Goal: Transaction & Acquisition: Book appointment/travel/reservation

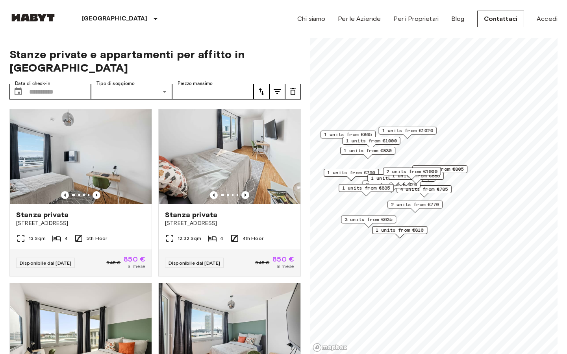
click at [421, 202] on span "2 units from €770" at bounding box center [415, 204] width 48 height 7
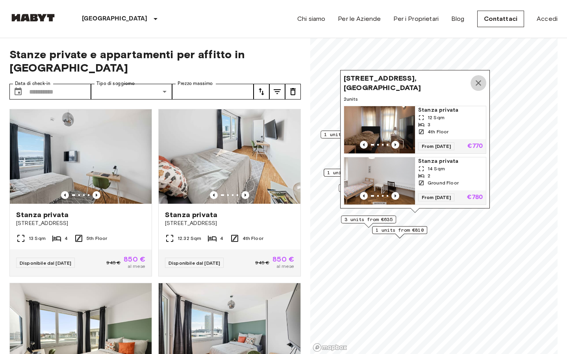
click at [481, 84] on icon "Map marker" at bounding box center [477, 82] width 9 height 9
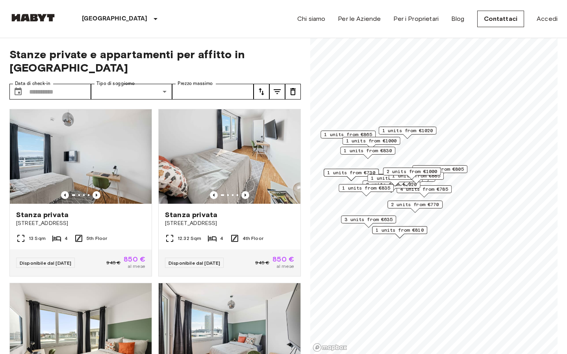
click at [431, 191] on span "4 units from €785" at bounding box center [424, 189] width 48 height 7
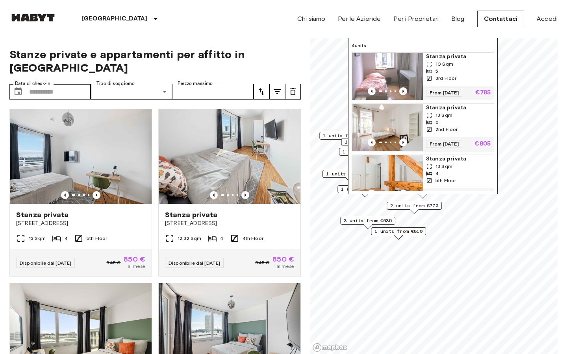
click at [35, 80] on label "Data di check-in" at bounding box center [32, 83] width 35 height 7
click at [35, 84] on input "Data di check-in" at bounding box center [60, 92] width 62 height 16
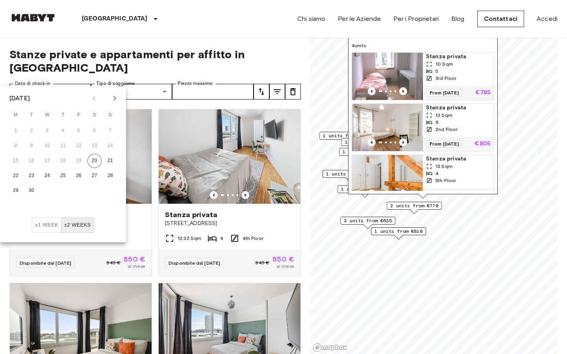
click at [39, 220] on button "±1 week" at bounding box center [47, 225] width 30 height 15
click at [113, 99] on icon "Next month" at bounding box center [114, 98] width 9 height 9
click at [44, 131] on button "1" at bounding box center [47, 131] width 14 height 14
type input "**********"
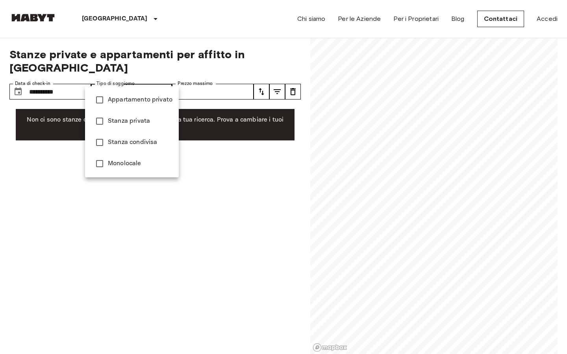
click at [113, 97] on span "Appartamento privato" at bounding box center [140, 99] width 65 height 9
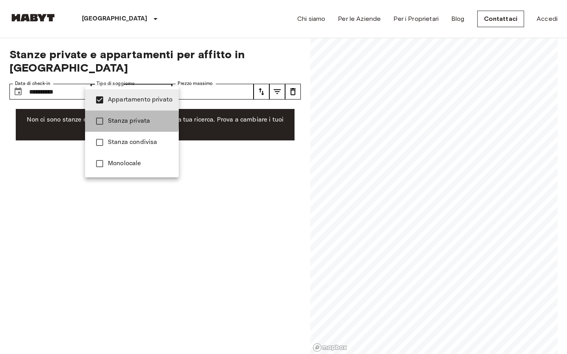
click at [113, 120] on span "Stanza privata" at bounding box center [140, 120] width 65 height 9
click at [113, 147] on li "Stanza condivisa" at bounding box center [132, 142] width 94 height 21
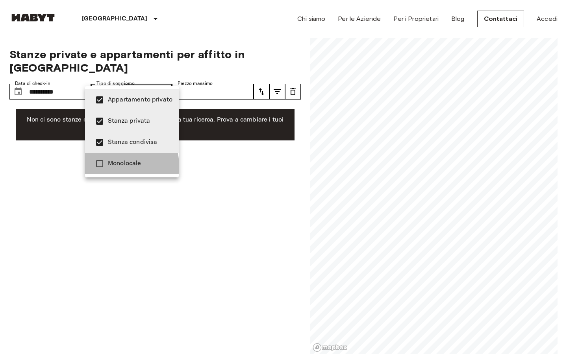
click at [111, 166] on span "Monolocale" at bounding box center [140, 163] width 65 height 9
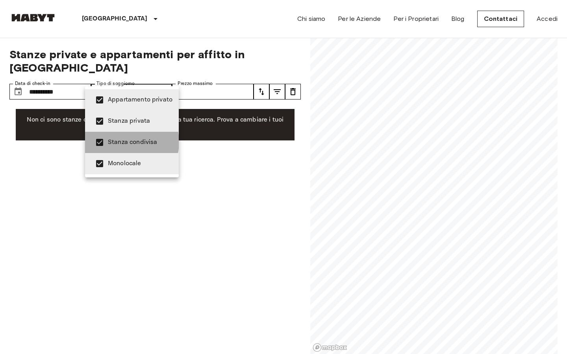
click at [126, 142] on span "Stanza condivisa" at bounding box center [140, 142] width 65 height 9
type input "**********"
click at [209, 154] on div at bounding box center [283, 177] width 567 height 354
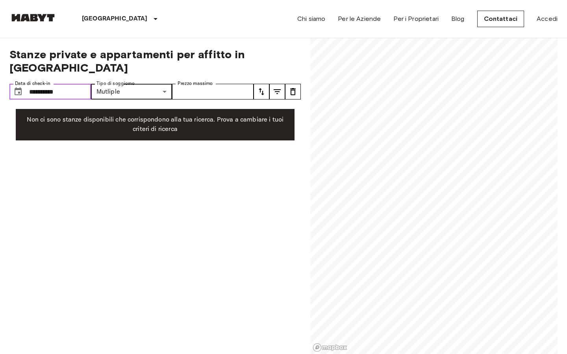
click at [75, 84] on input "**********" at bounding box center [60, 92] width 62 height 16
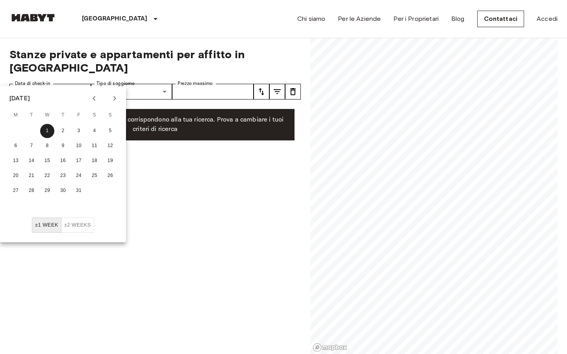
click at [81, 223] on button "±2 weeks" at bounding box center [77, 225] width 33 height 15
click at [221, 185] on div "**********" at bounding box center [154, 196] width 291 height 316
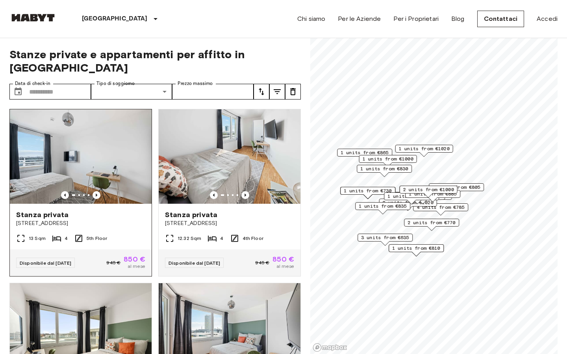
click at [121, 210] on div "Stanza privata" at bounding box center [80, 214] width 129 height 9
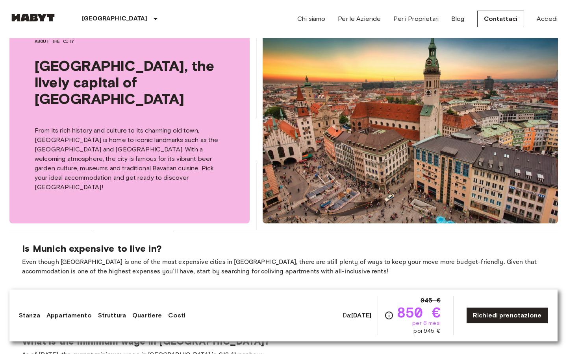
scroll to position [1033, 0]
